Goal: Task Accomplishment & Management: Manage account settings

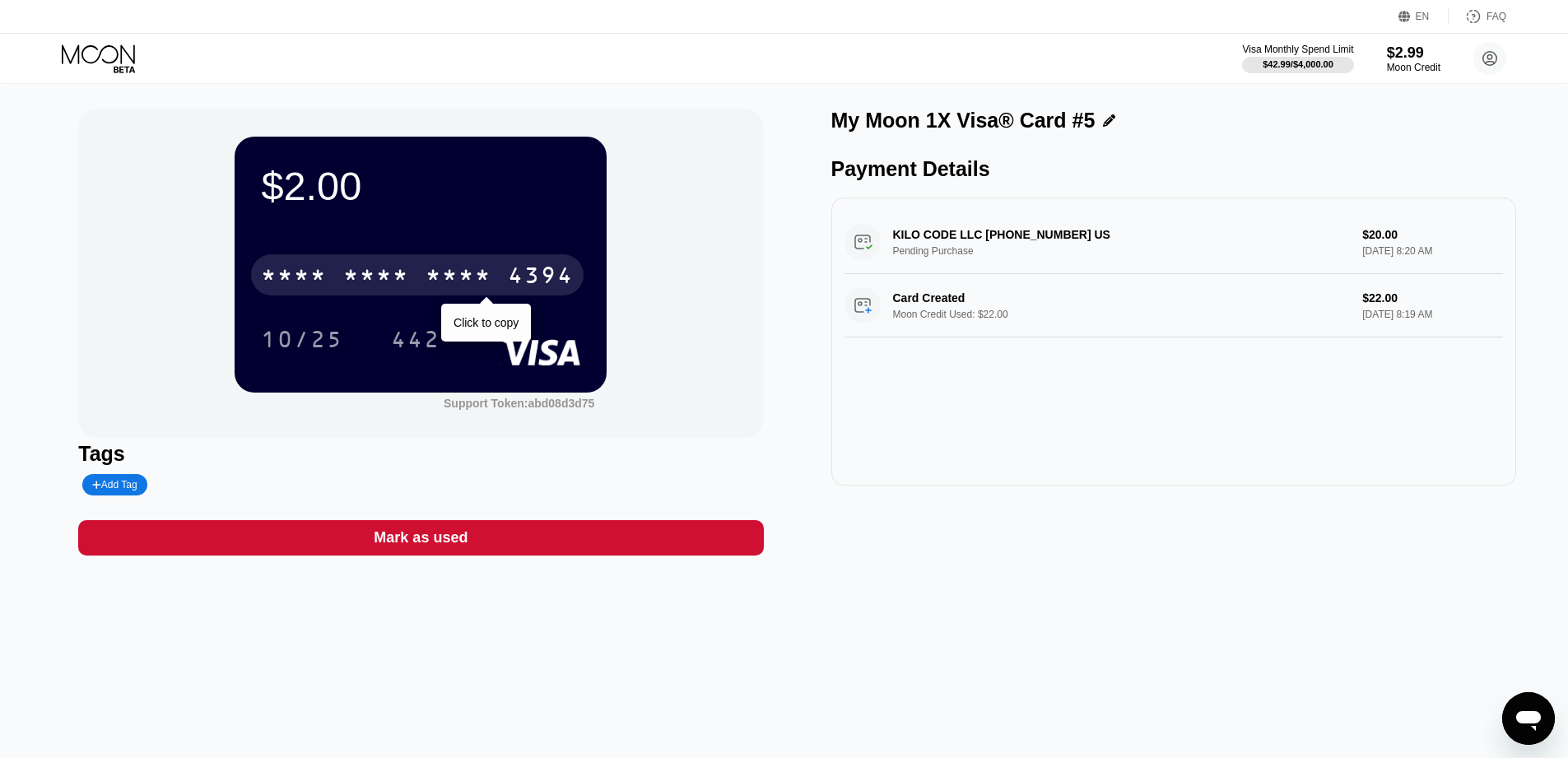
click at [428, 275] on div "* * * *" at bounding box center [458, 278] width 66 height 27
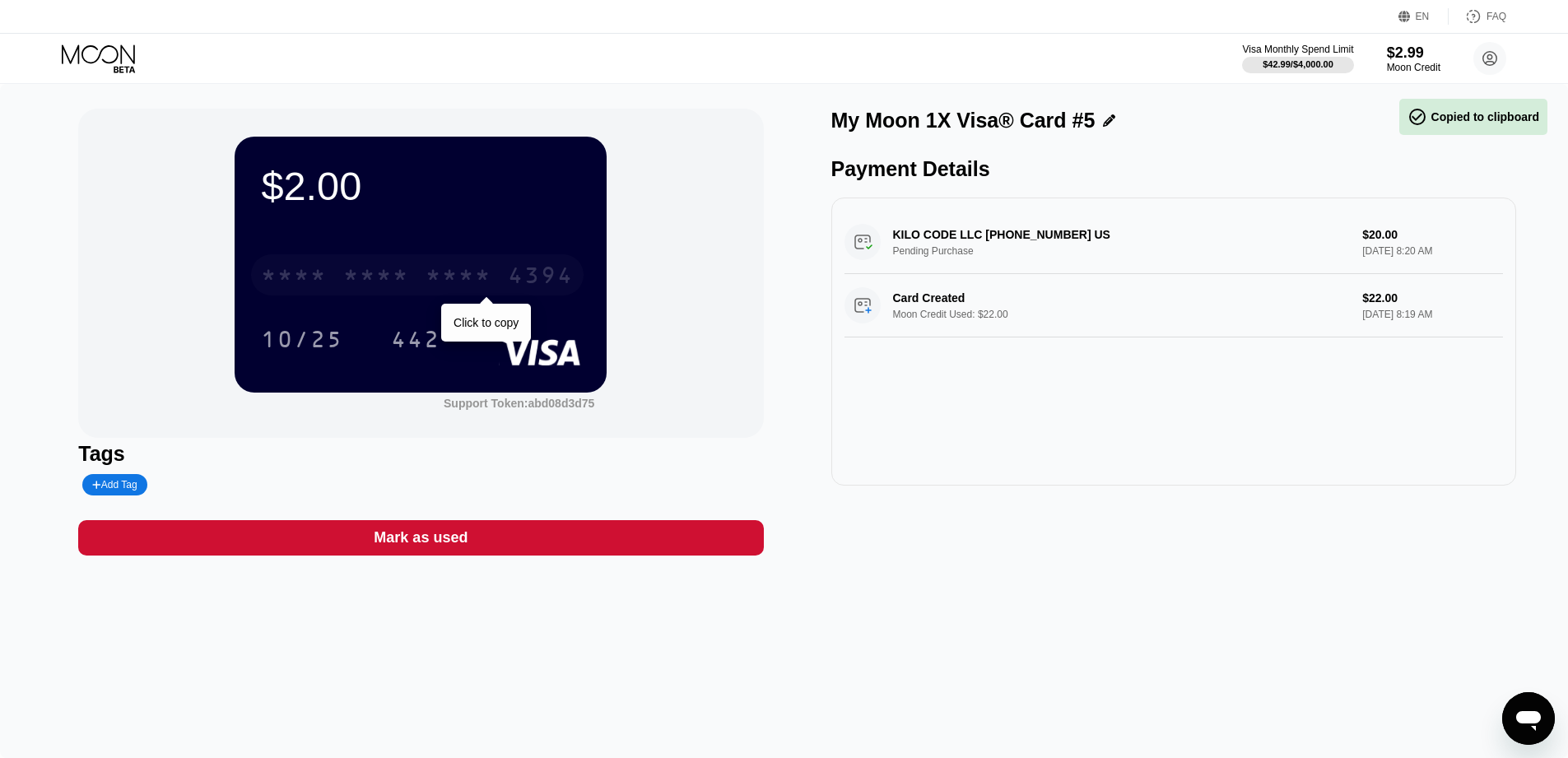
click at [428, 275] on div "* * * *" at bounding box center [458, 278] width 66 height 27
click at [429, 275] on div "2733" at bounding box center [458, 278] width 66 height 27
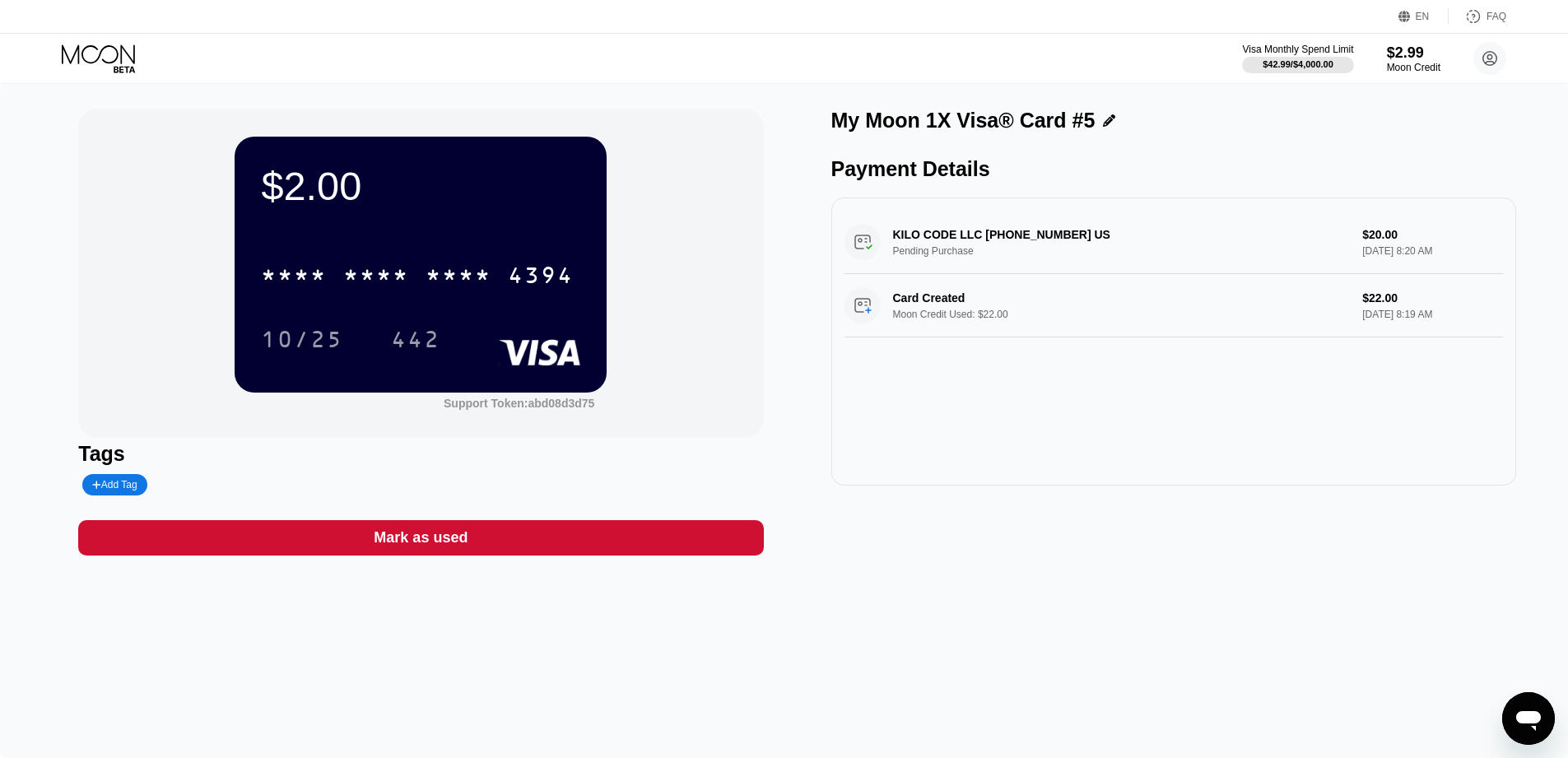
click at [296, 338] on div "10/25" at bounding box center [302, 342] width 82 height 27
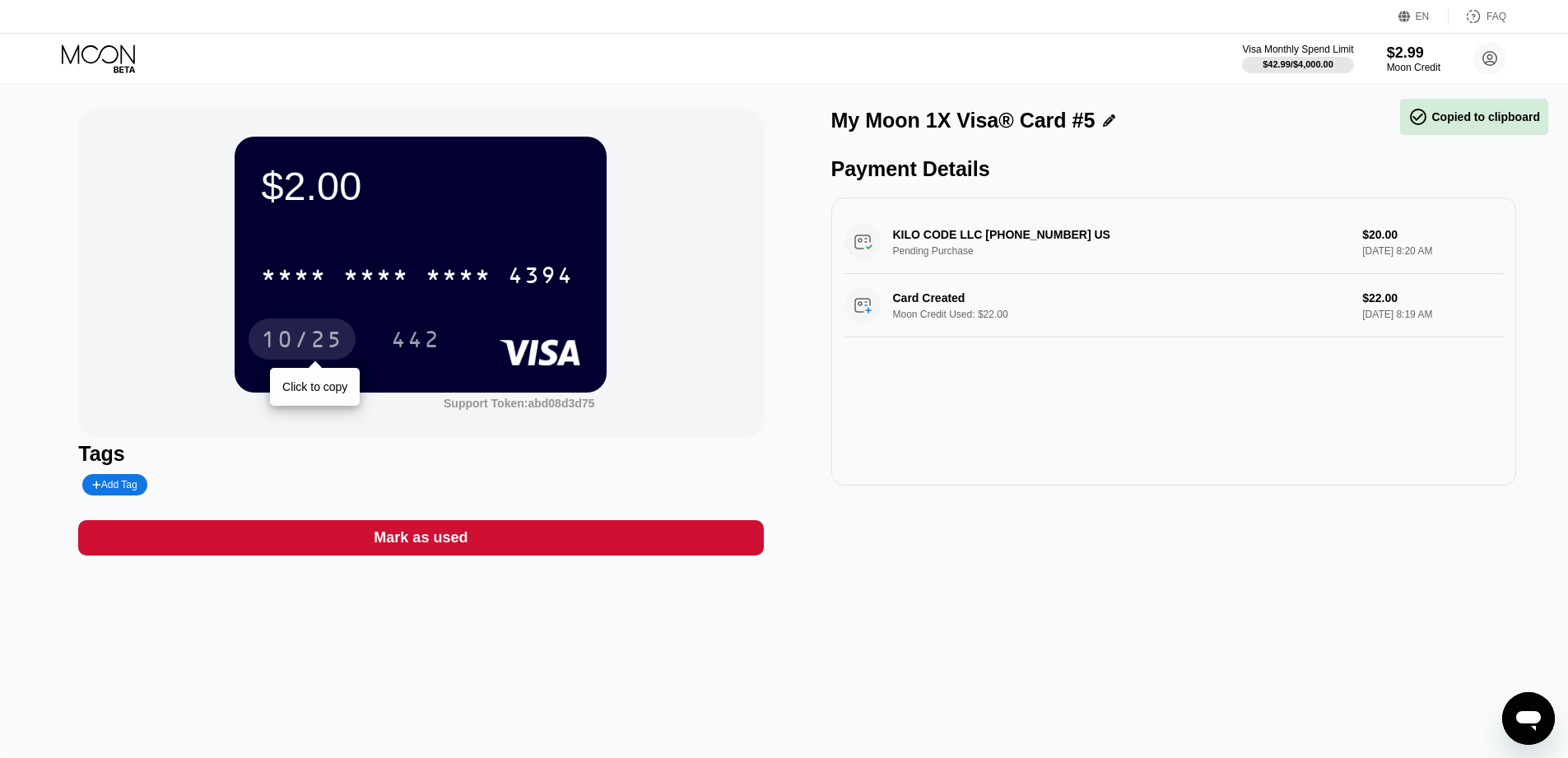
click at [297, 338] on div "10/25" at bounding box center [302, 342] width 82 height 27
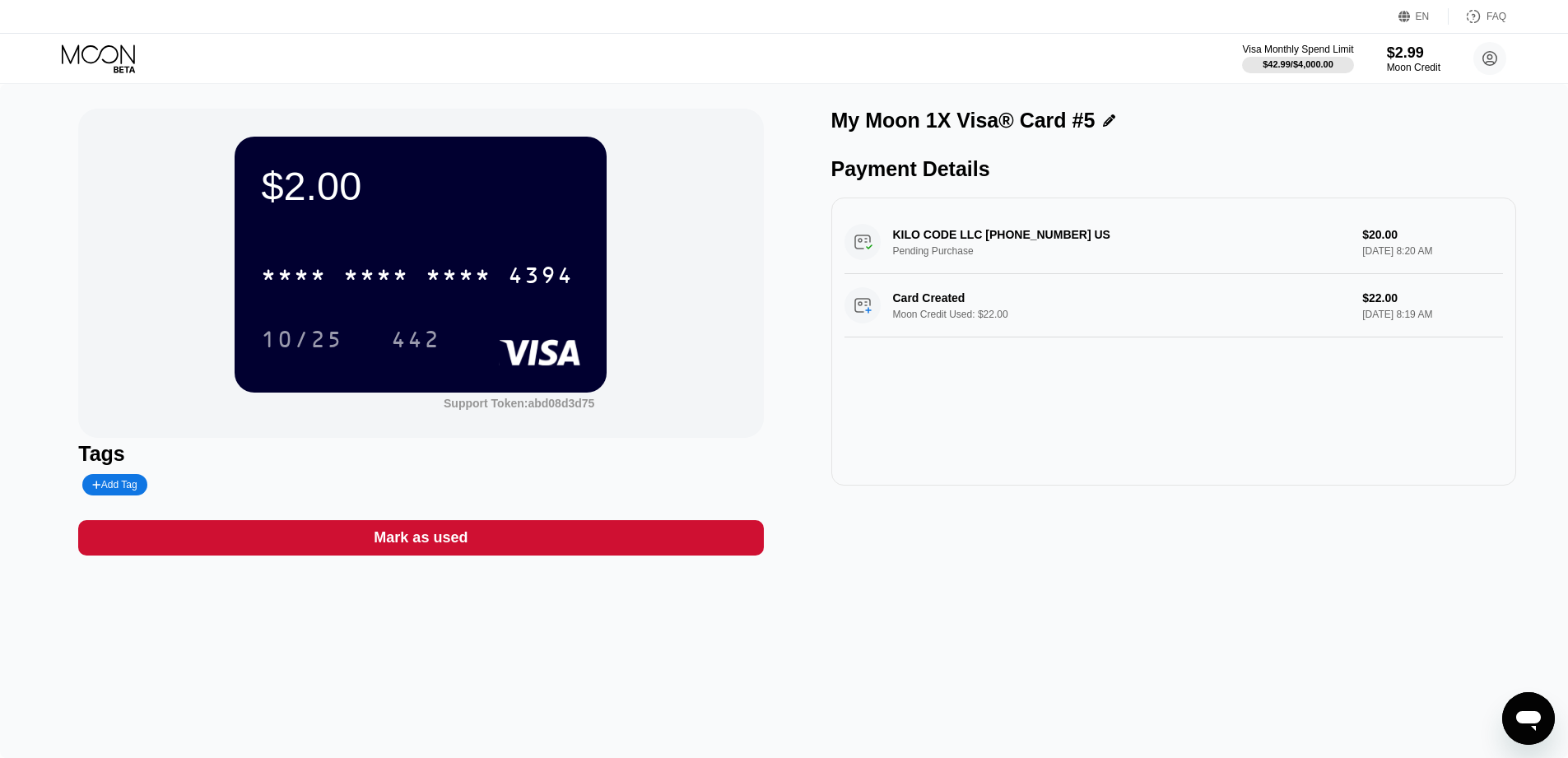
click at [428, 360] on div "$2.00 * * * * * * * * * * * * 4394 10/25 442" at bounding box center [421, 263] width 372 height 255
click at [416, 337] on div "442" at bounding box center [416, 342] width 50 height 27
